Goal: Complete application form

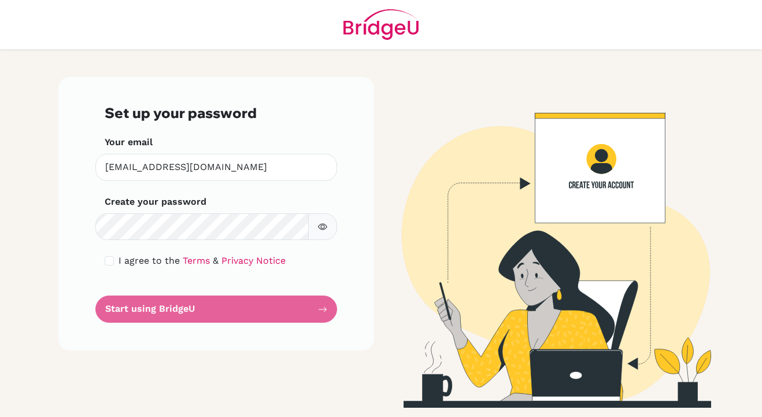
click at [318, 271] on form "Set up your password Your email aspada@earj.com.br Invalid email Create your pa…" at bounding box center [216, 214] width 223 height 218
click at [109, 259] on input "checkbox" at bounding box center [109, 260] width 9 height 9
checkbox input "true"
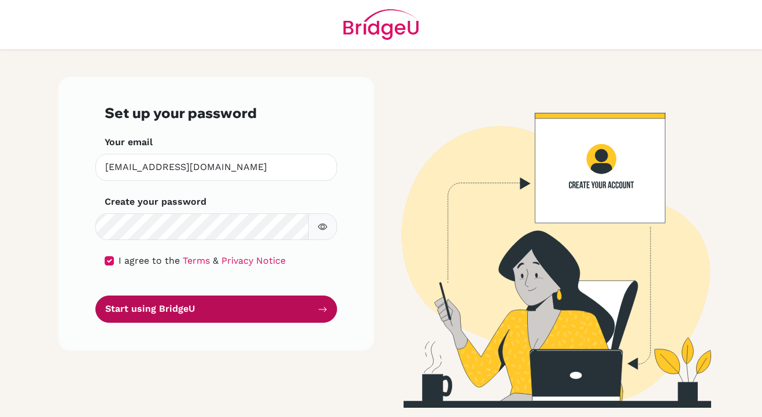
click at [234, 309] on button "Start using BridgeU" at bounding box center [216, 308] width 242 height 27
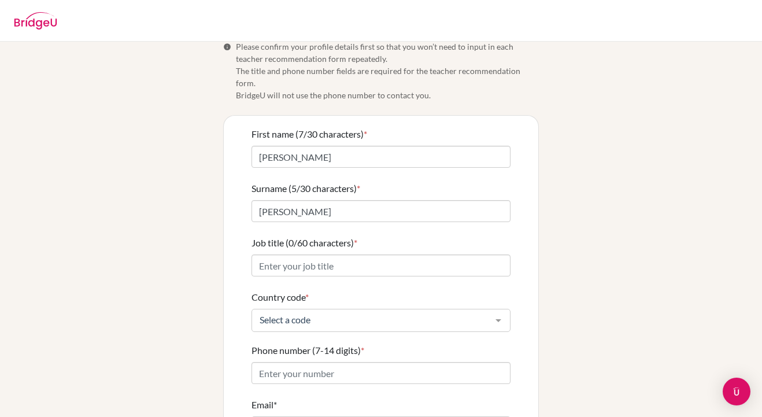
scroll to position [21, 0]
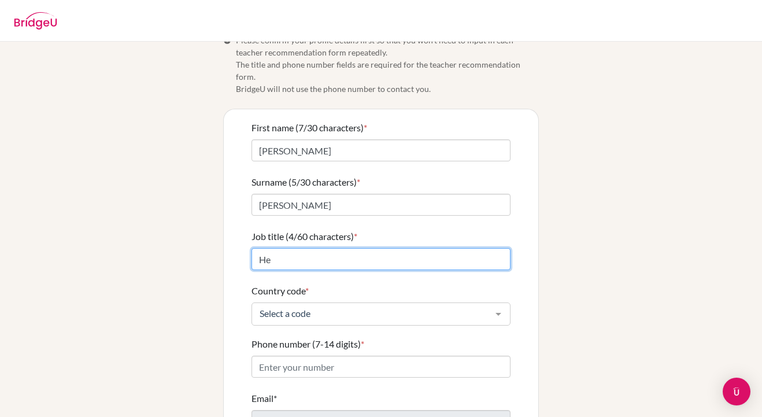
type input "H"
type input "S"
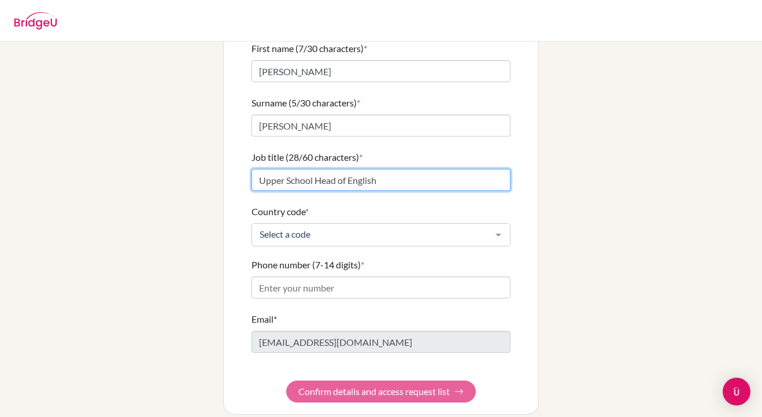
scroll to position [100, 0]
type input "Upper School Head of English"
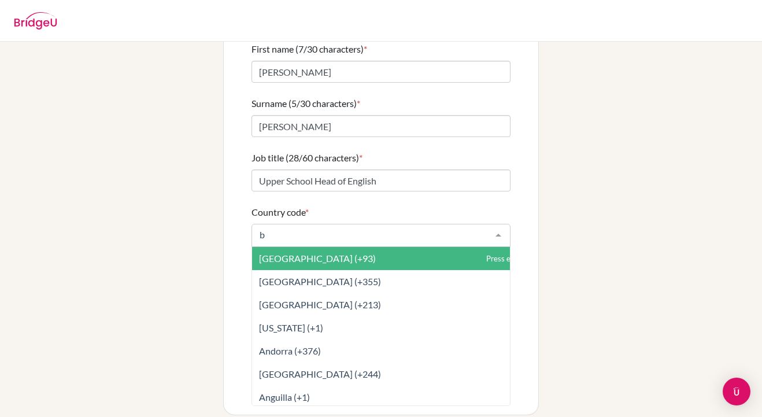
type input "br"
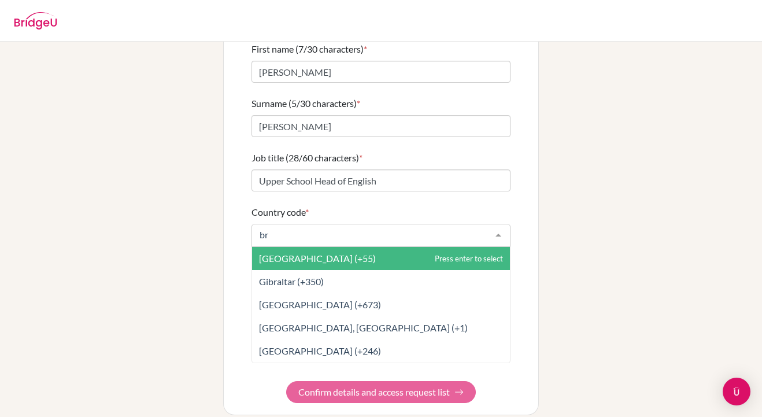
click at [332, 247] on span "[GEOGRAPHIC_DATA] (+55)" at bounding box center [381, 258] width 258 height 23
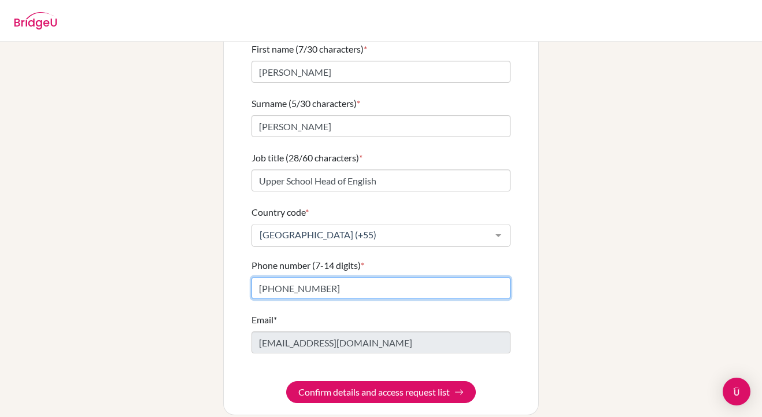
type input "[PHONE_NUMBER]"
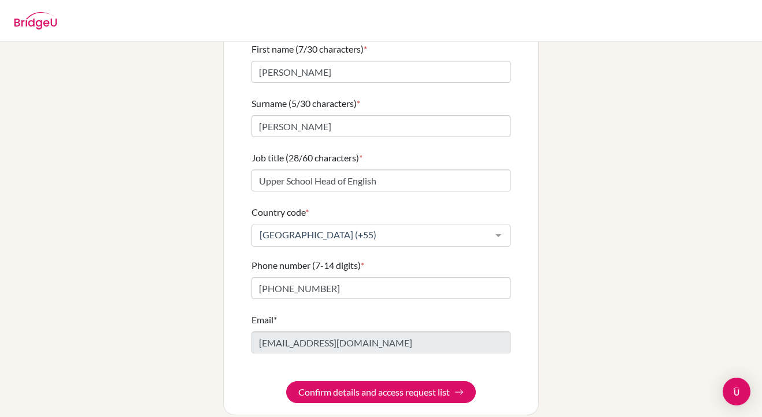
click at [611, 288] on div "Info Please confirm your profile details first so that you won’t need to input …" at bounding box center [380, 185] width 659 height 459
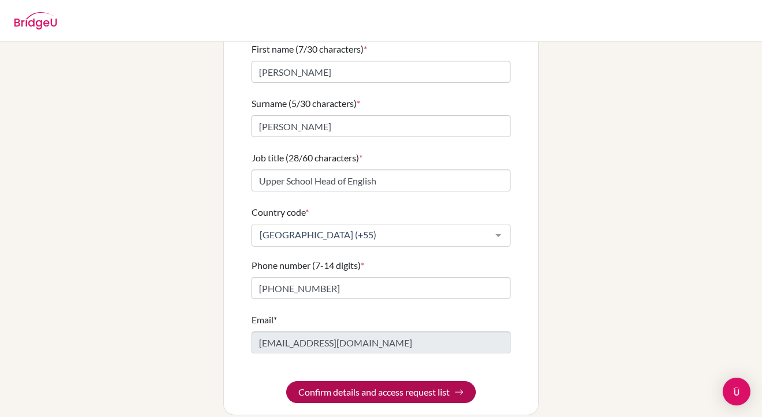
click at [424, 381] on button "Confirm details and access request list" at bounding box center [381, 392] width 190 height 22
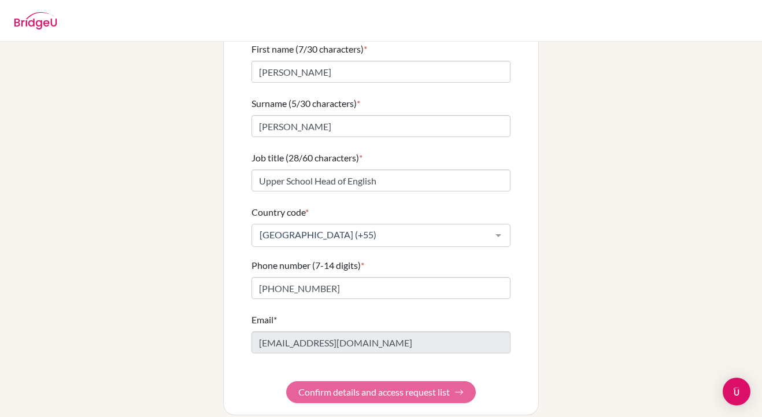
scroll to position [0, 0]
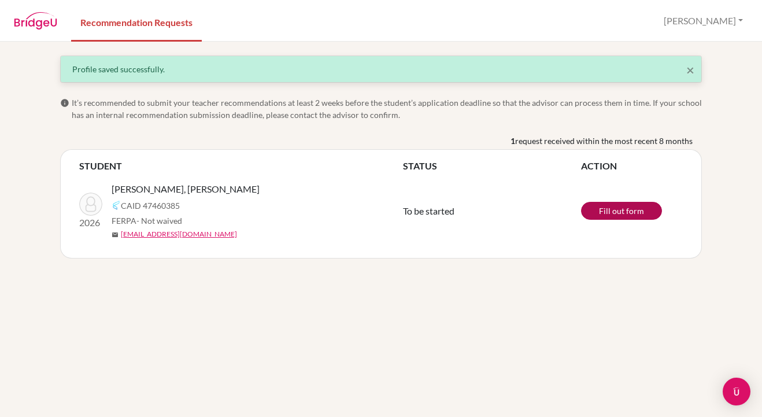
click at [606, 207] on link "Fill out form" at bounding box center [621, 211] width 81 height 18
click at [339, 159] on th "STUDENT" at bounding box center [241, 166] width 324 height 14
